Goal: Task Accomplishment & Management: Use online tool/utility

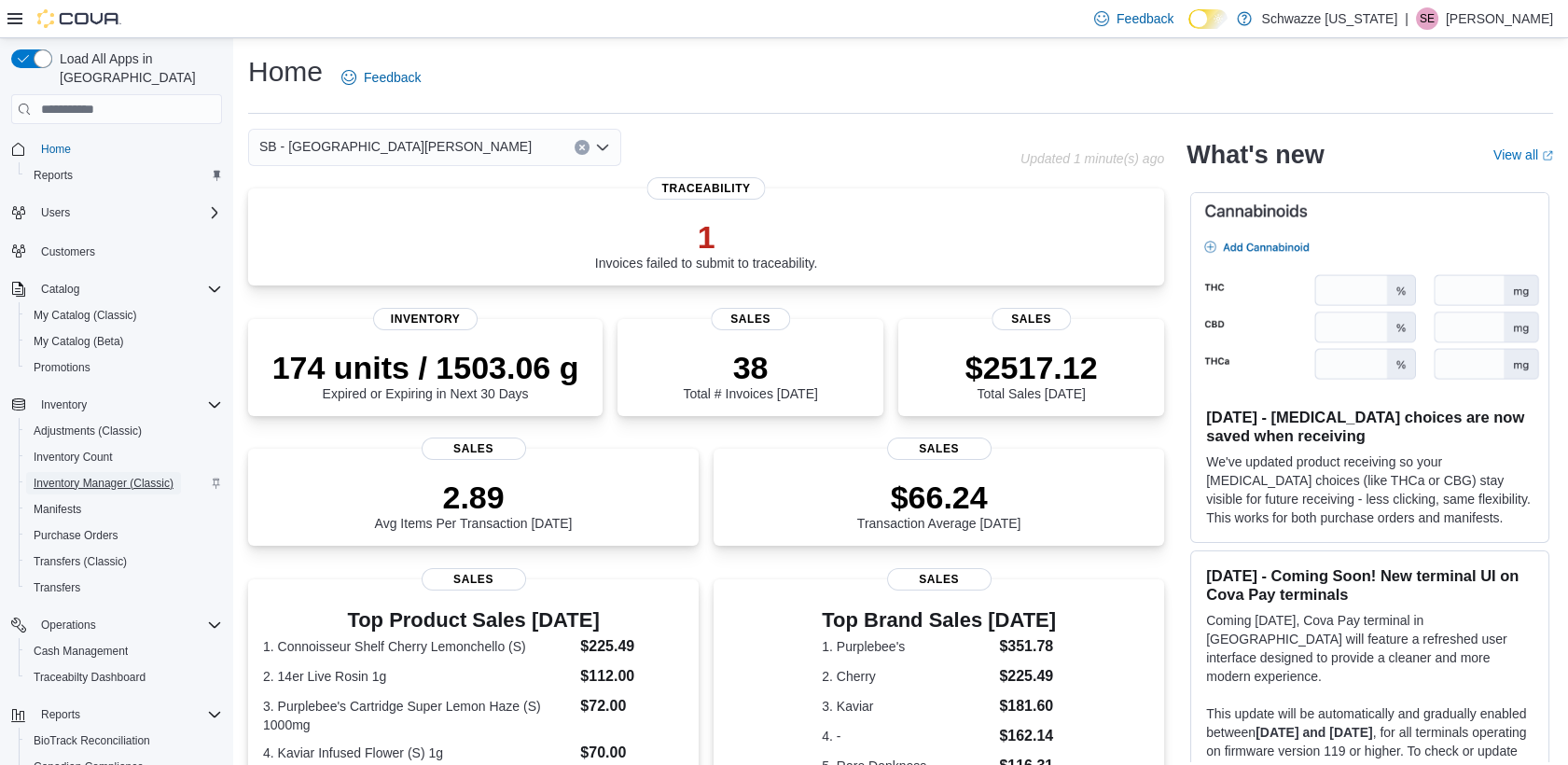
click at [102, 476] on span "Inventory Manager (Classic)" at bounding box center [103, 483] width 140 height 15
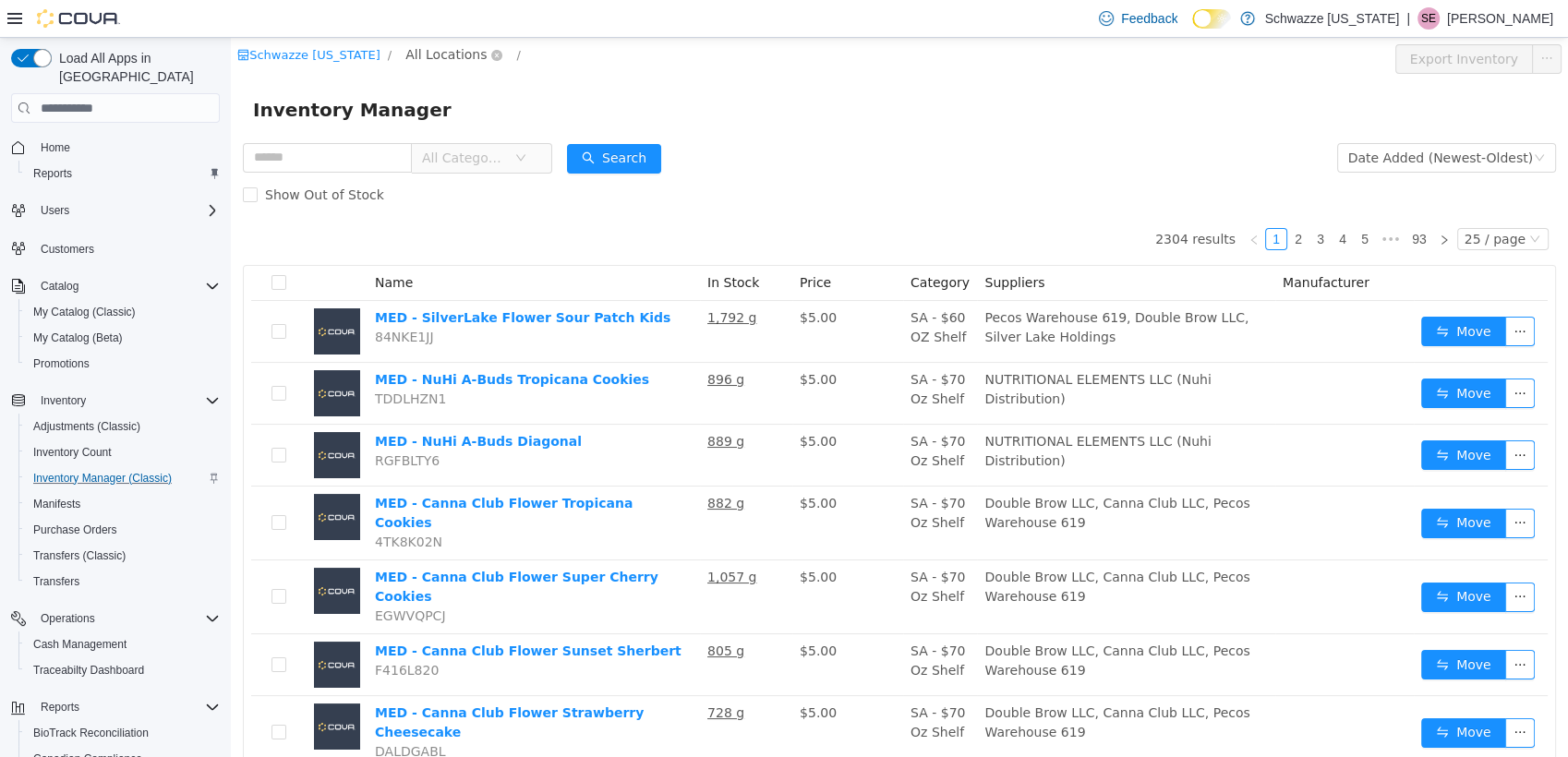
click at [405, 55] on span "All Locations" at bounding box center [446, 54] width 81 height 20
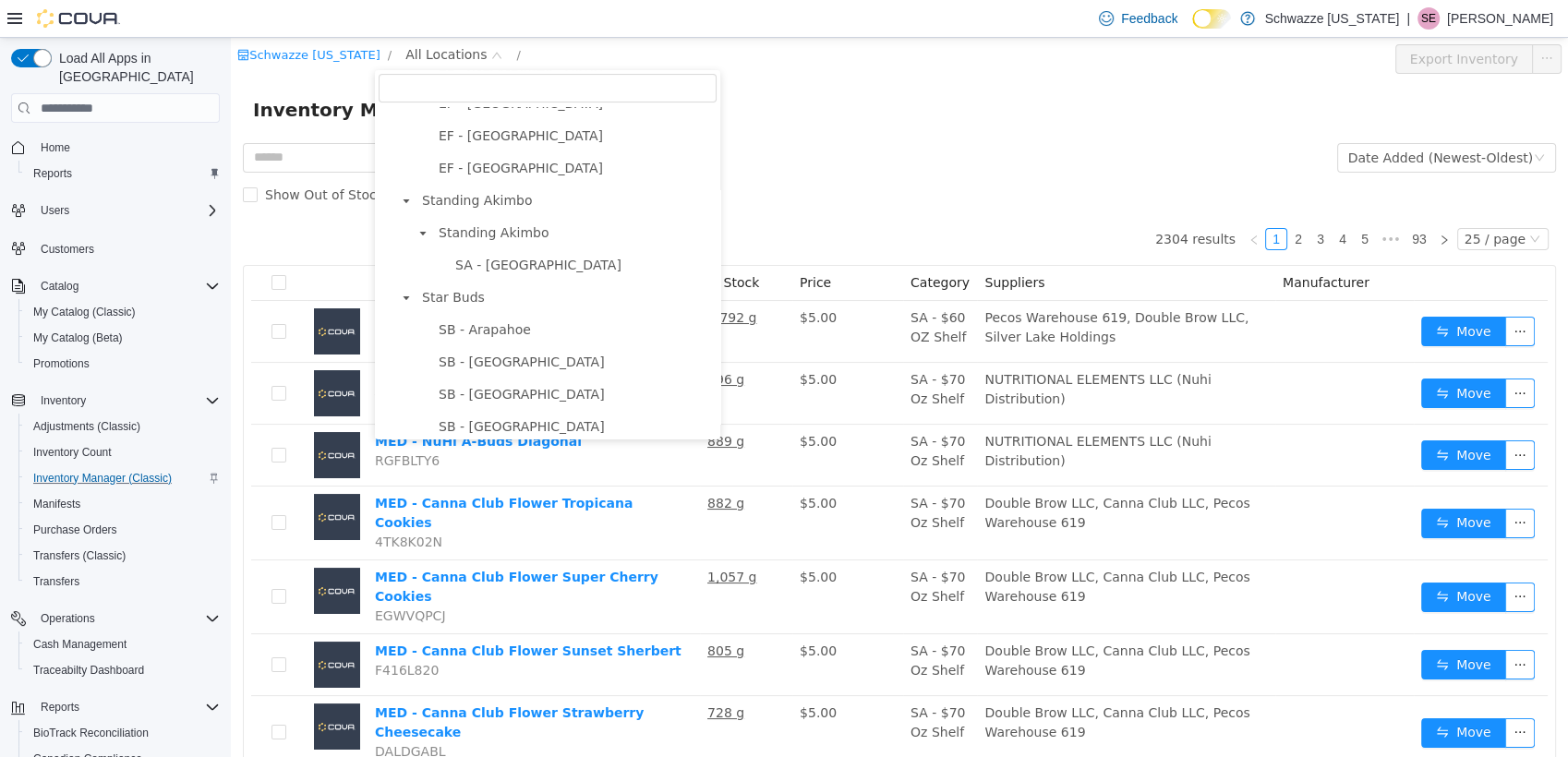
scroll to position [410, 0]
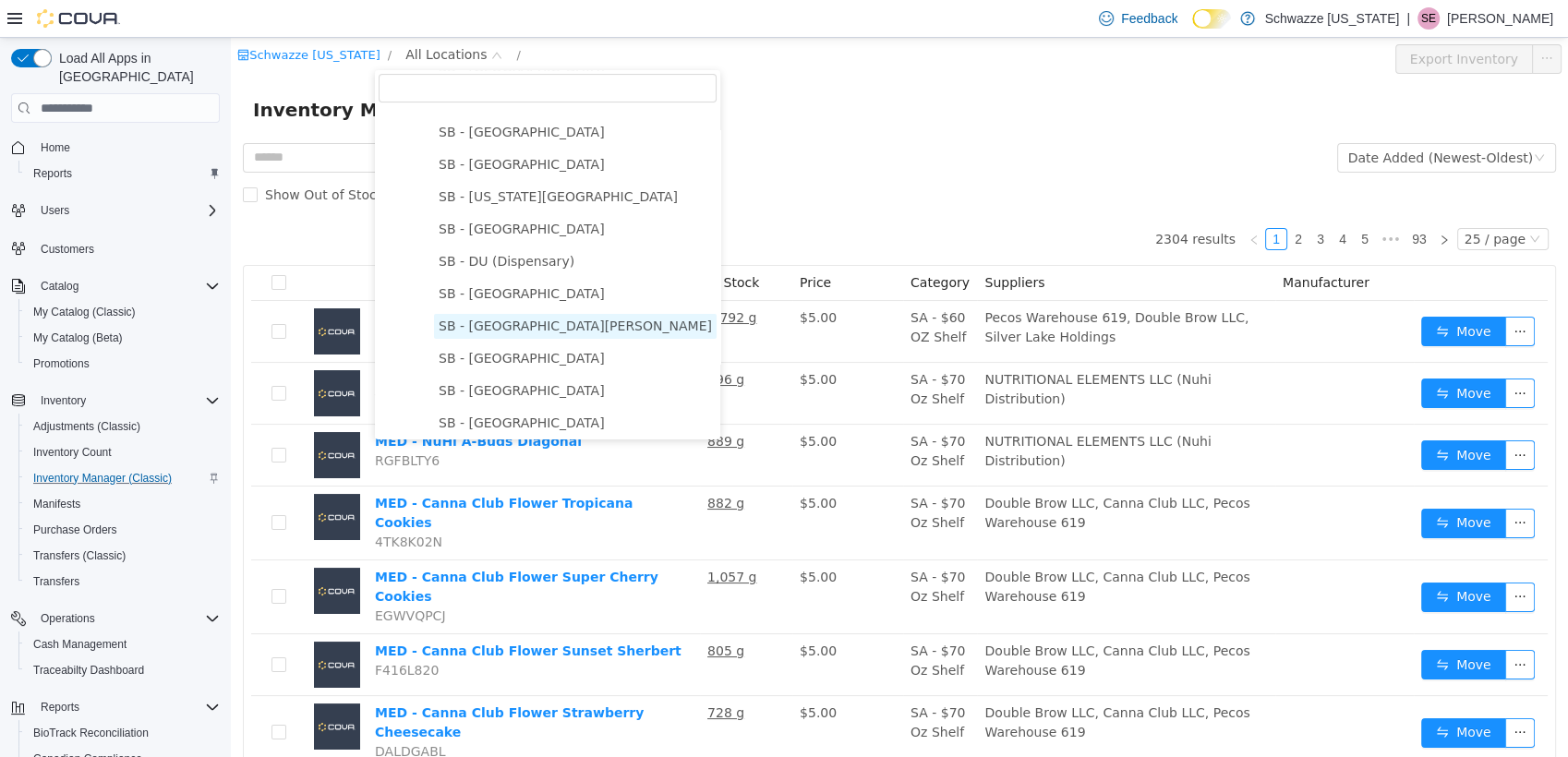
click at [493, 333] on span "SB - [GEOGRAPHIC_DATA][PERSON_NAME]" at bounding box center [576, 326] width 273 height 15
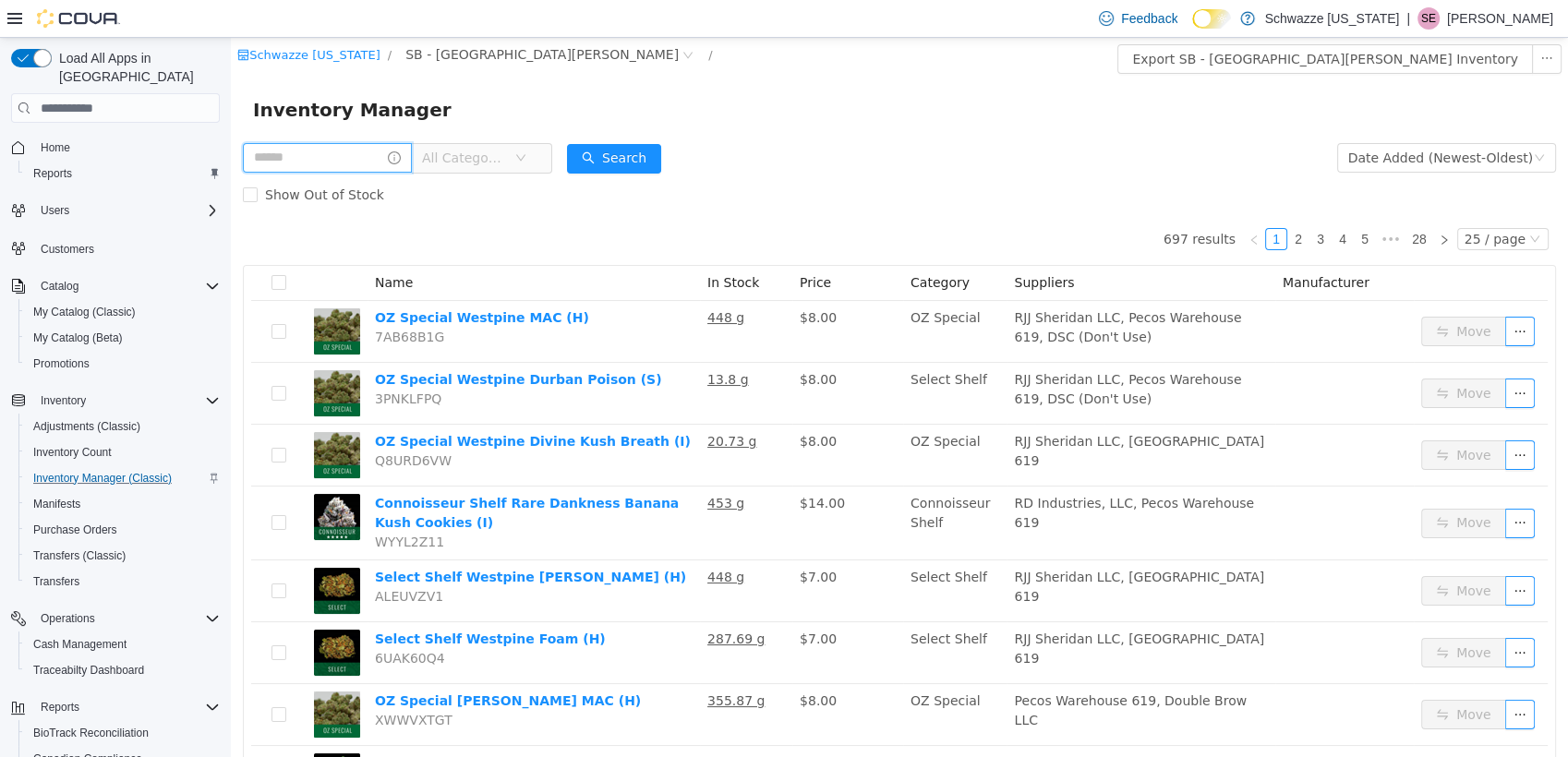
click at [328, 164] on input "text" at bounding box center [328, 158] width 169 height 29
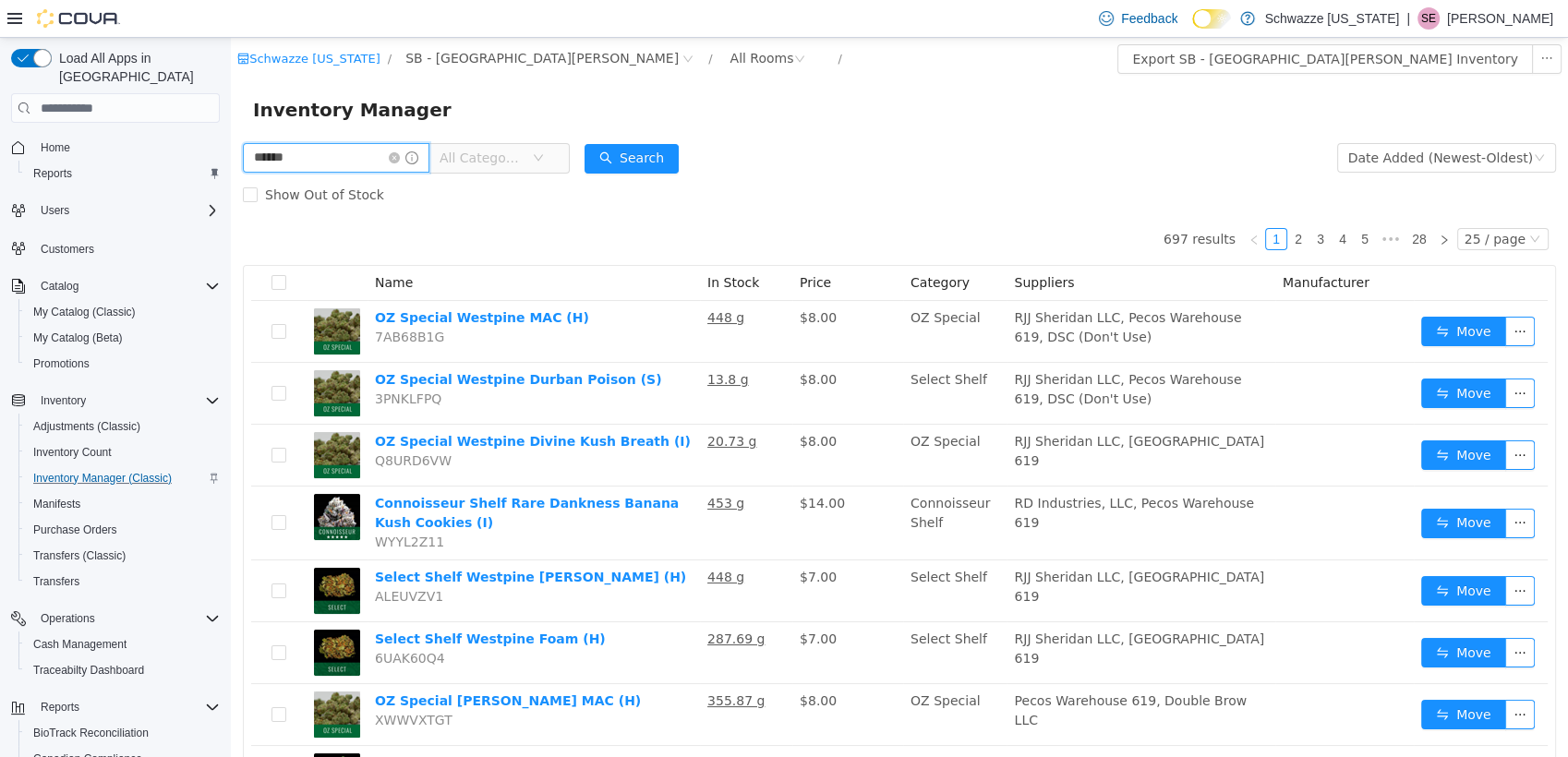
type input "******"
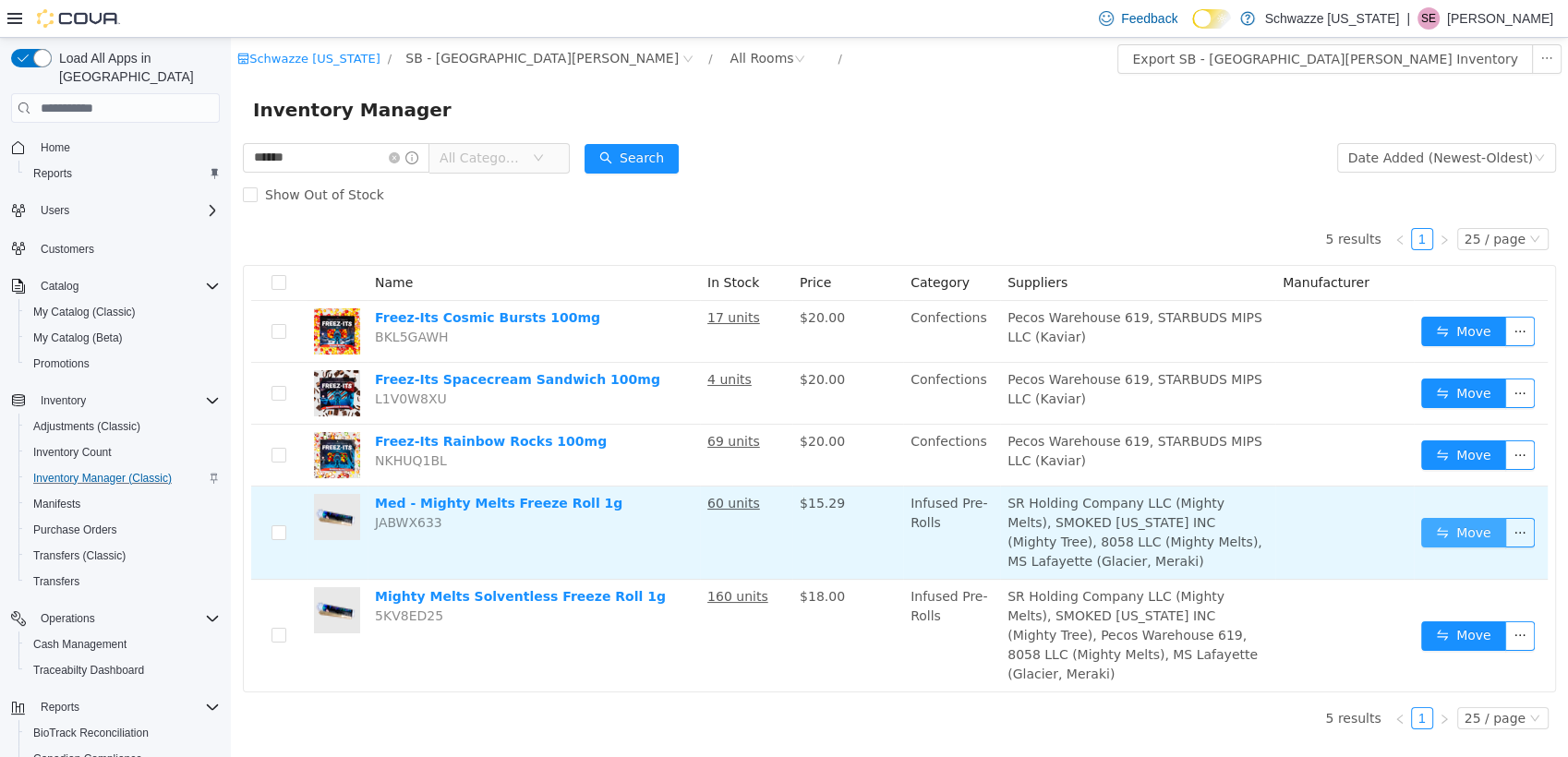
click at [1470, 527] on button "Move" at bounding box center [1463, 532] width 85 height 29
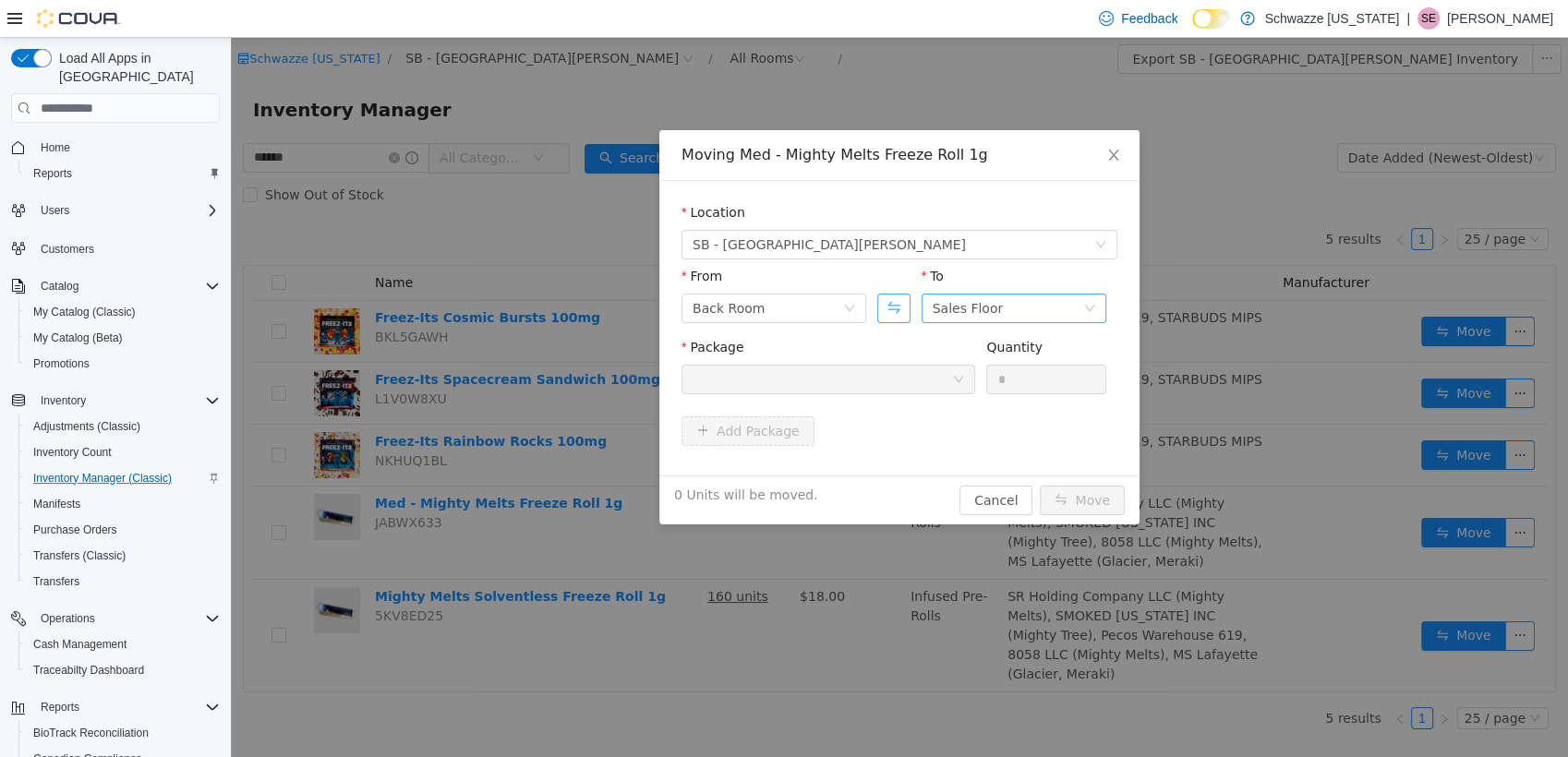
drag, startPoint x: 894, startPoint y: 306, endPoint x: 923, endPoint y: 309, distance: 29.2
click at [894, 306] on button "Swap" at bounding box center [893, 308] width 32 height 29
click at [947, 309] on div "Back Room" at bounding box center [968, 308] width 72 height 28
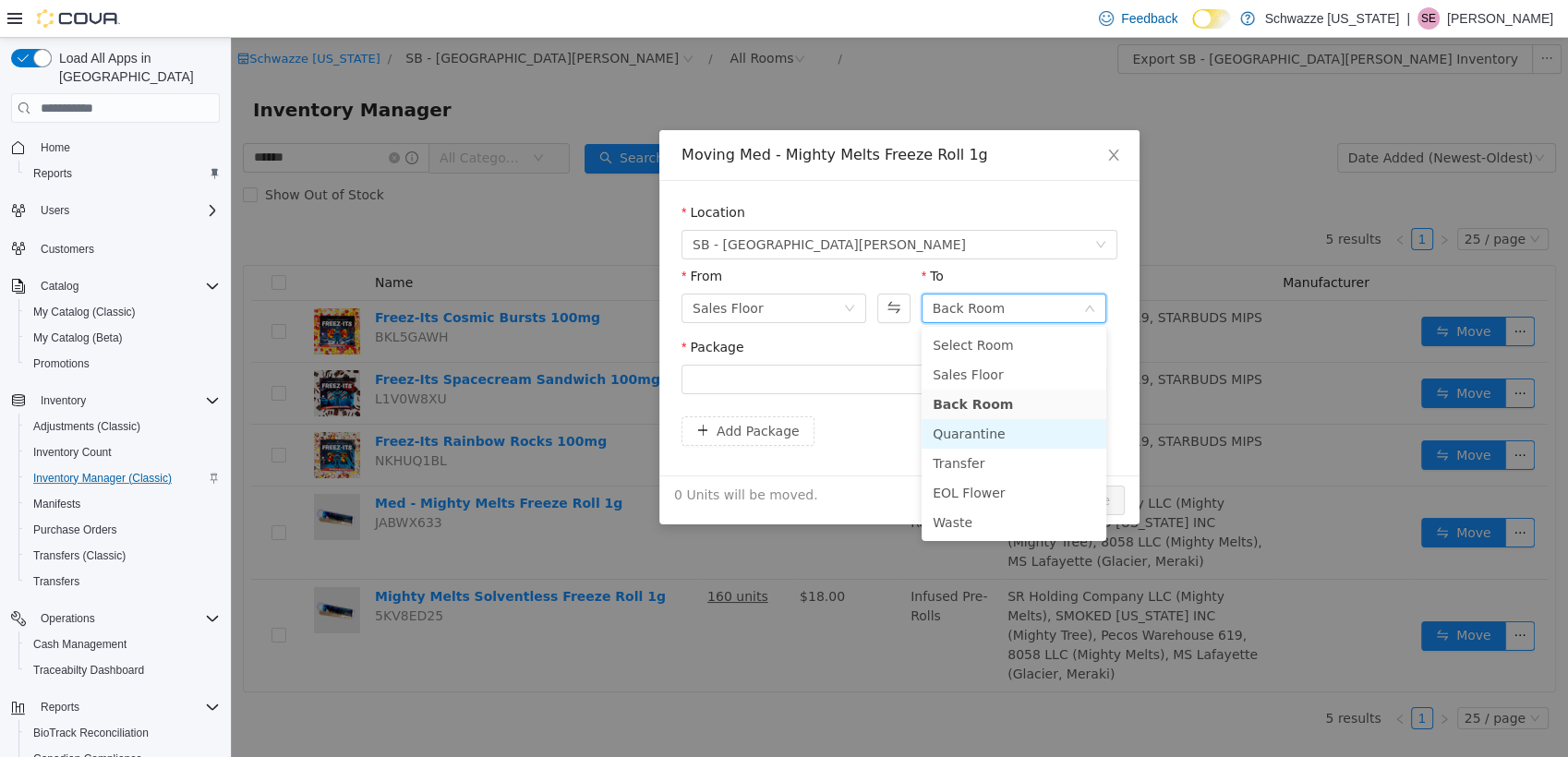
click at [989, 437] on li "Quarantine" at bounding box center [1014, 433] width 185 height 29
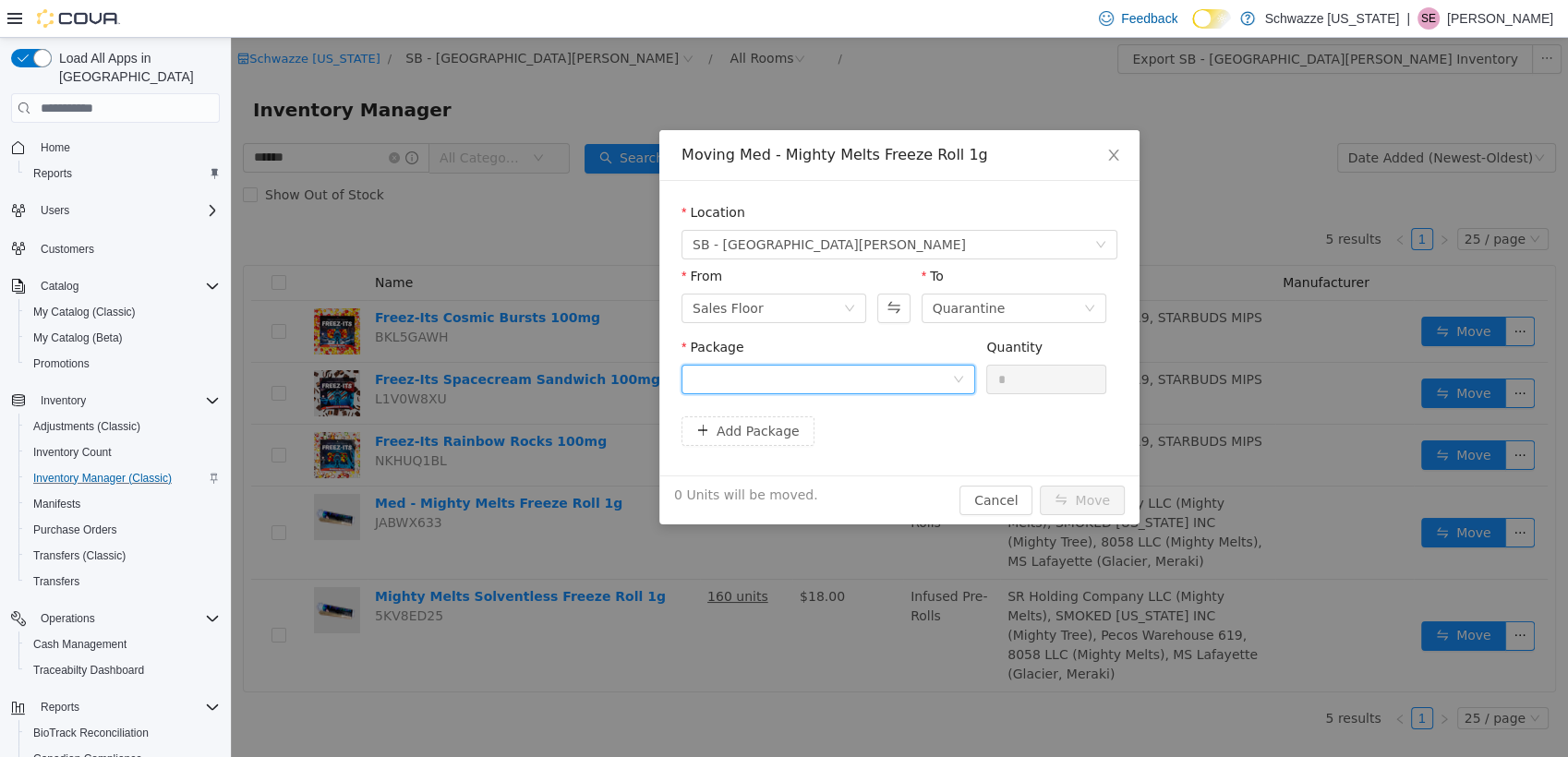
click at [955, 383] on icon "icon: down" at bounding box center [957, 379] width 11 height 11
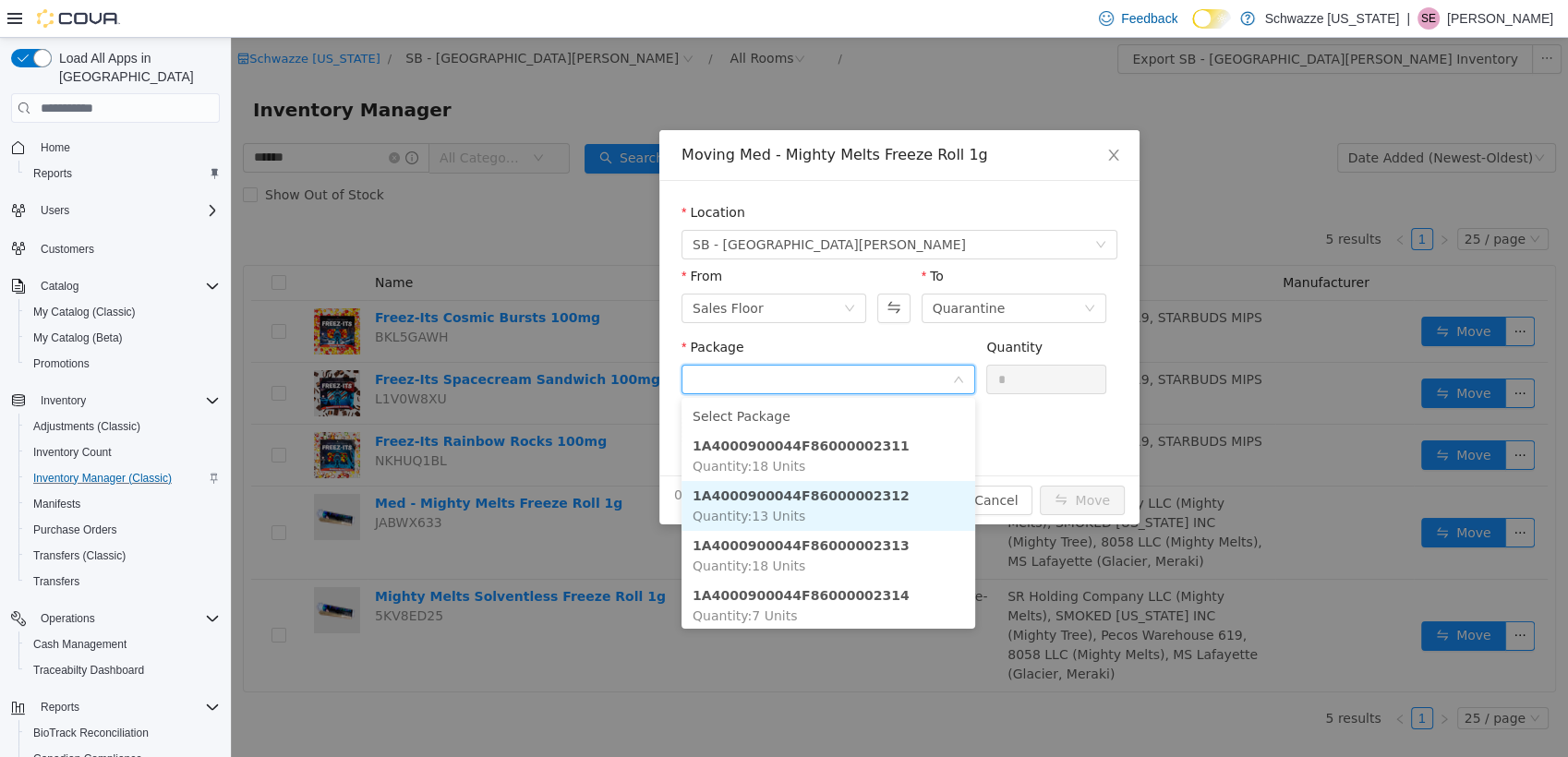
click at [905, 509] on li "1A4000900044F86000002312 Quantity : 13 Units" at bounding box center [828, 505] width 294 height 49
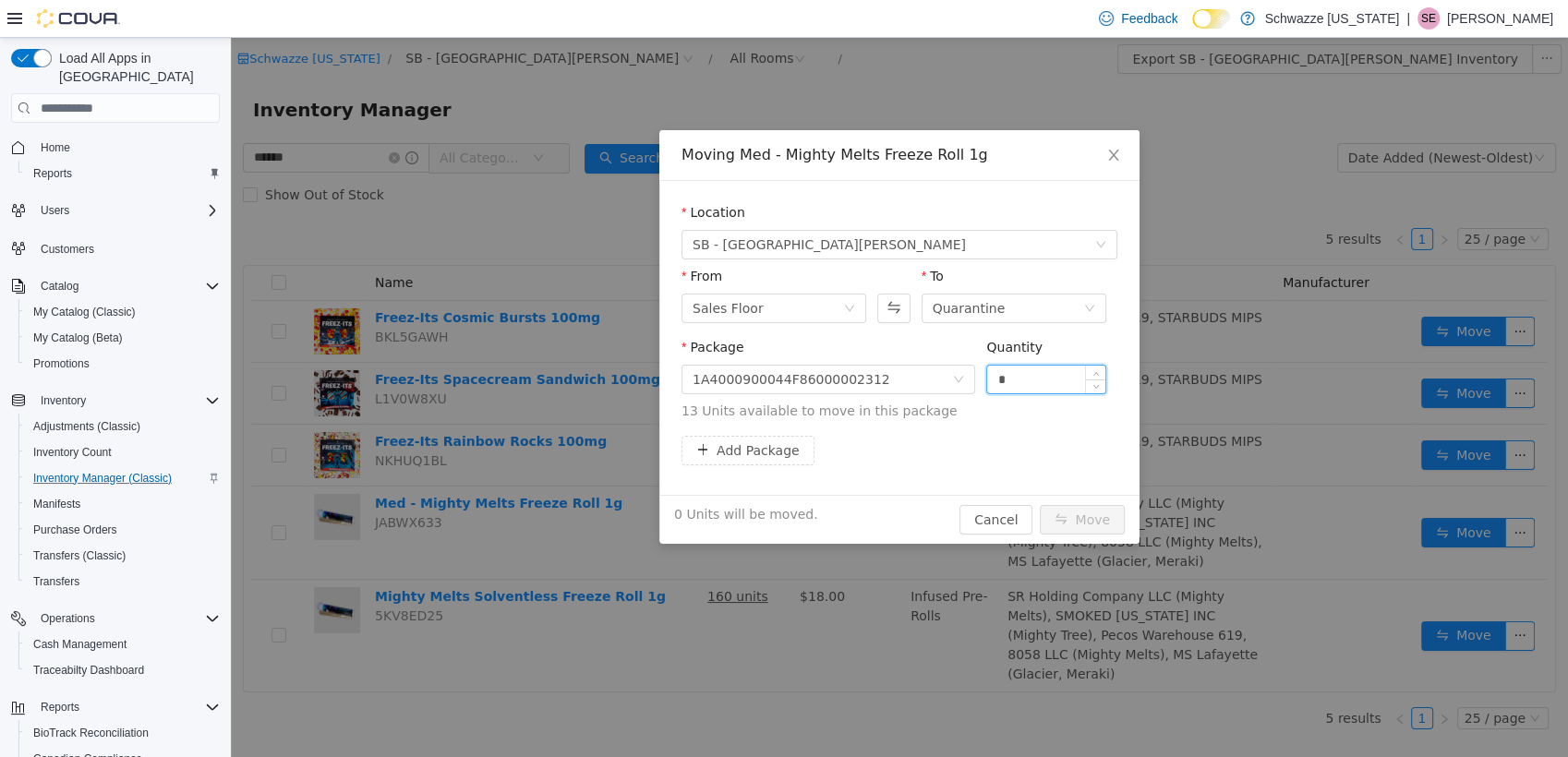
click at [1051, 374] on input "*" at bounding box center [1046, 379] width 118 height 28
type input "***"
click at [1040, 505] on button "Move" at bounding box center [1082, 520] width 85 height 29
